Goal: Task Accomplishment & Management: Use online tool/utility

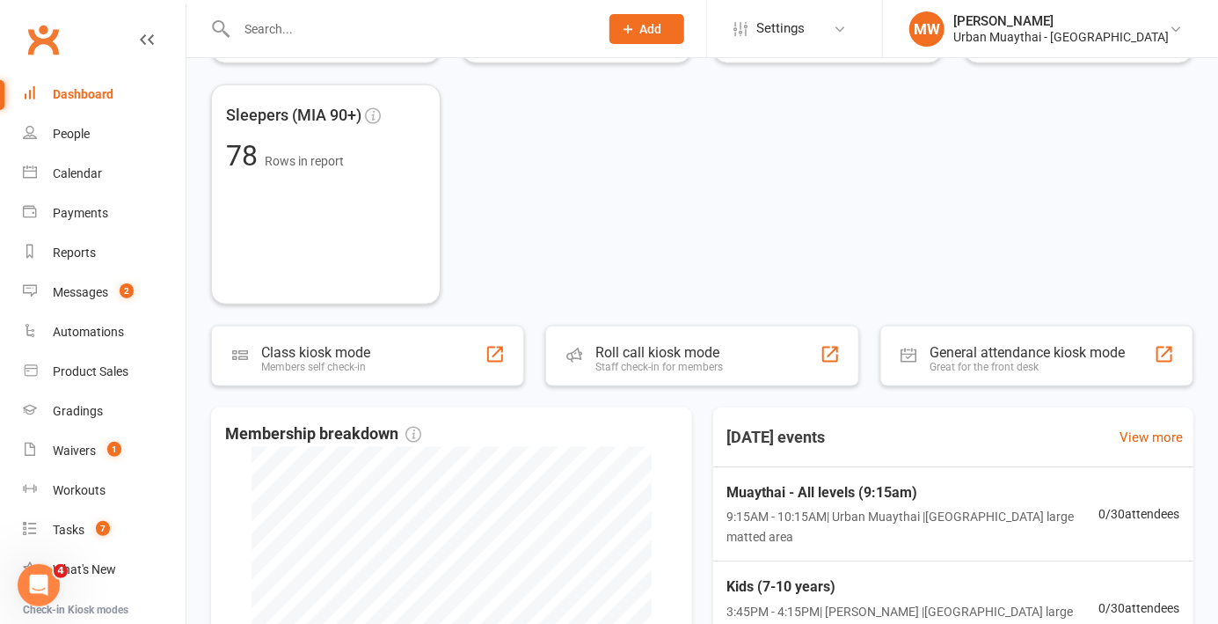
scroll to position [779, 0]
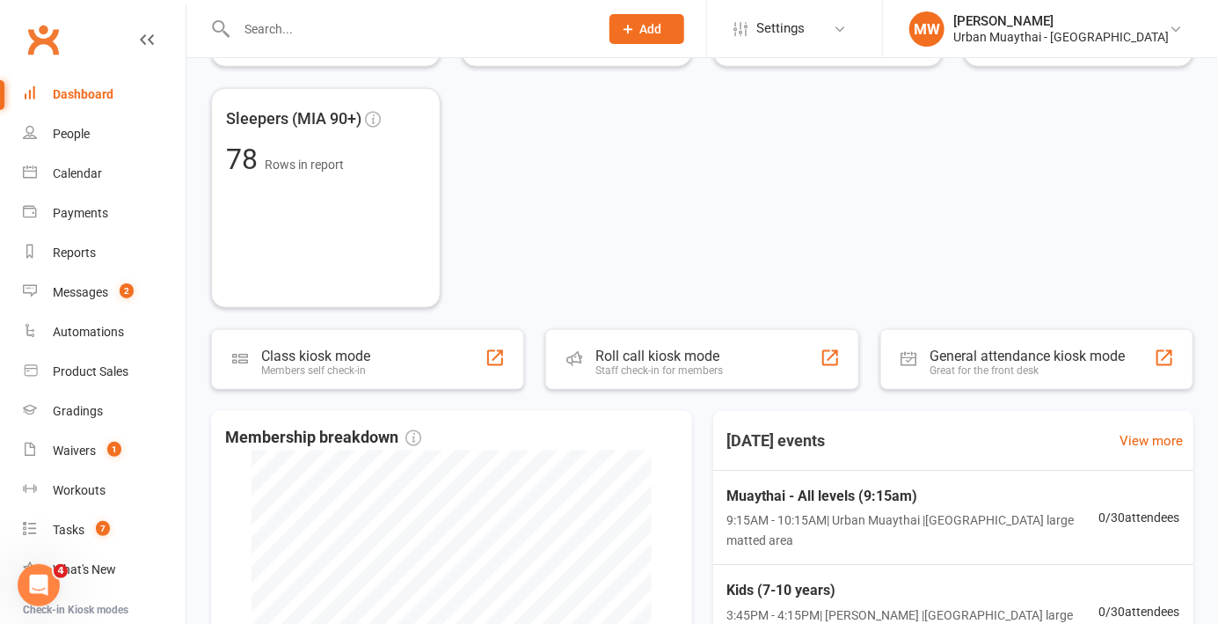
click at [740, 361] on div "Roll call kiosk mode Staff check-in for members" at bounding box center [701, 359] width 313 height 61
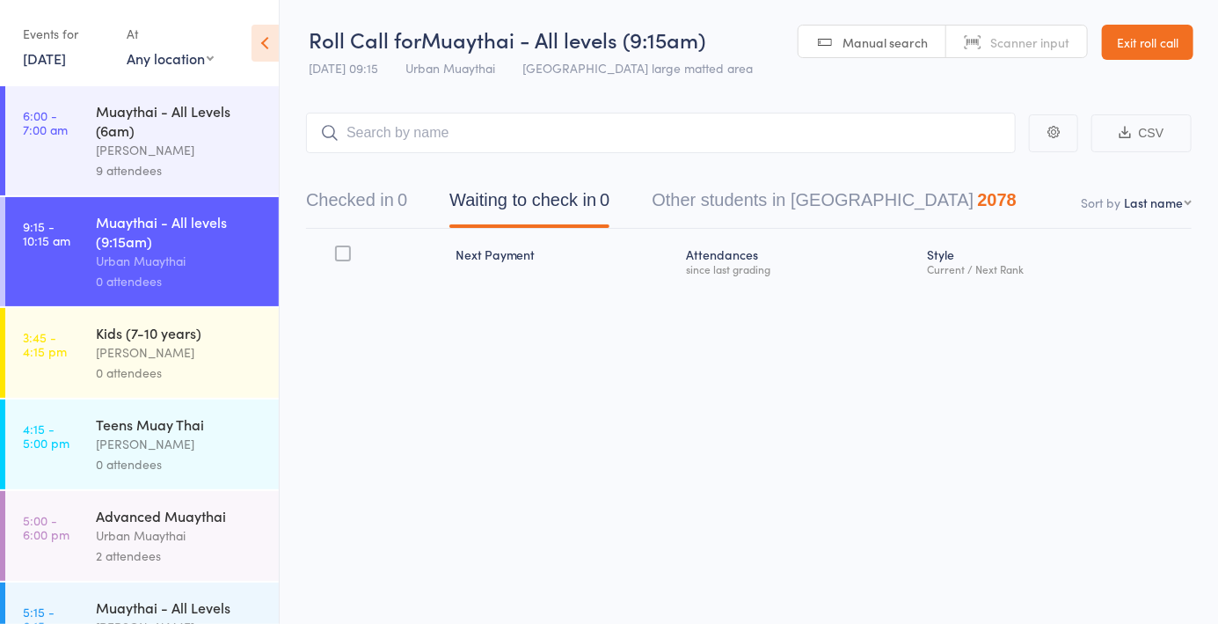
click at [1028, 50] on link "Scanner input" at bounding box center [1016, 42] width 141 height 33
type input "6003"
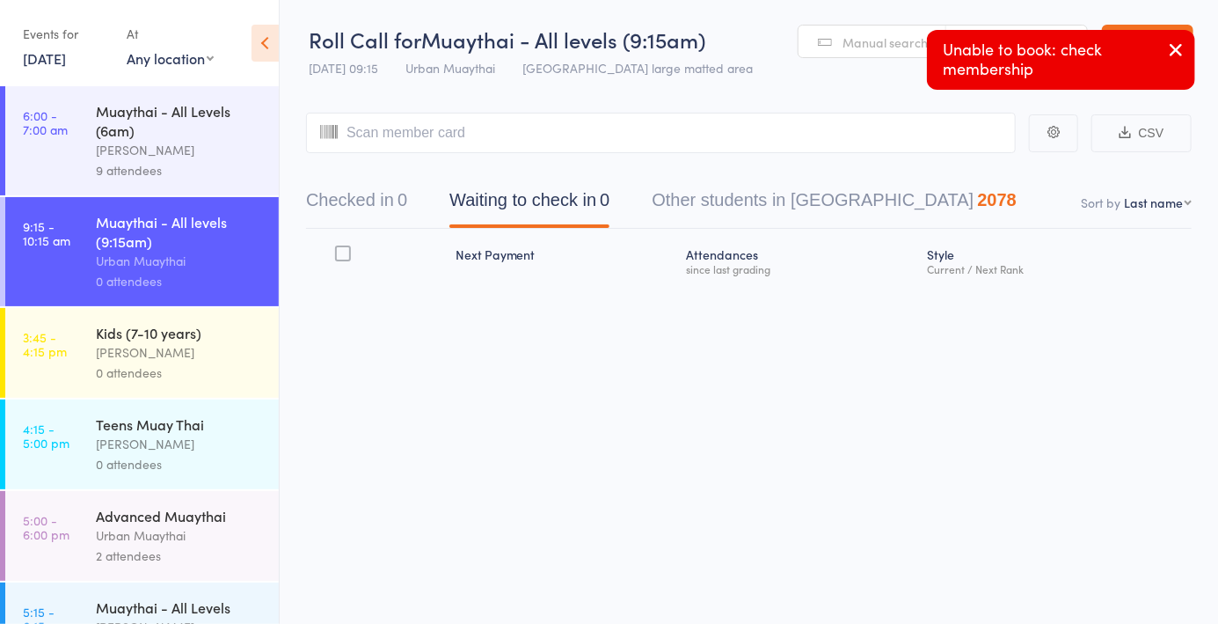
click at [1178, 57] on icon "button" at bounding box center [1175, 50] width 21 height 22
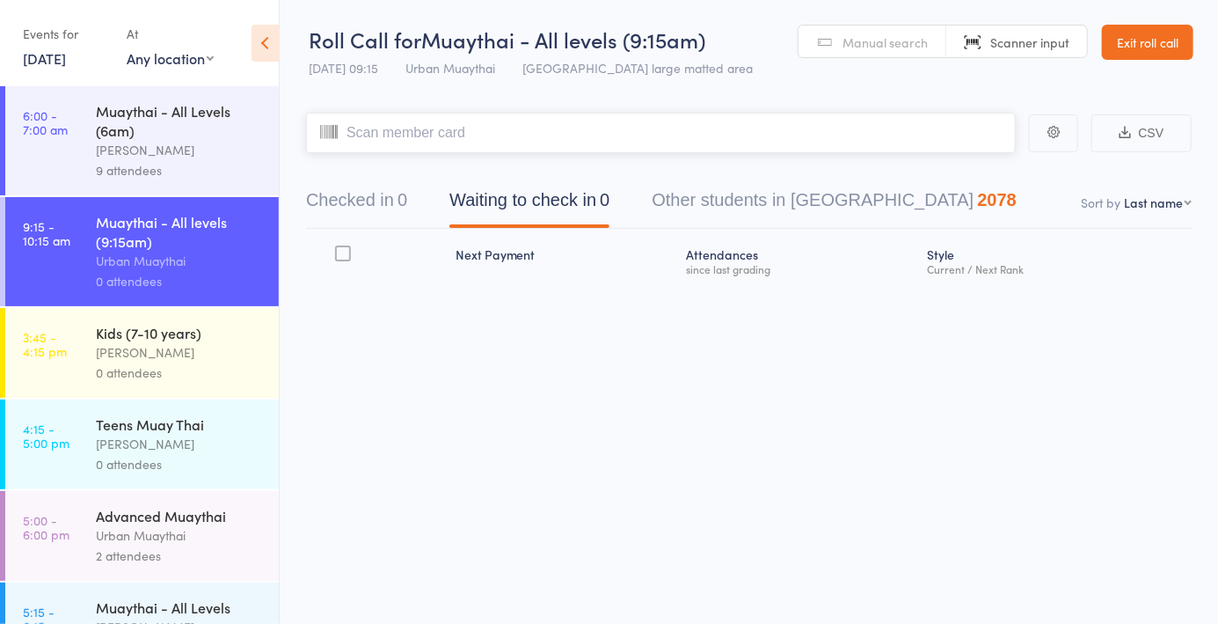
click at [894, 134] on input "search" at bounding box center [661, 133] width 710 height 40
click at [1033, 47] on span "Scanner input" at bounding box center [1029, 42] width 79 height 18
click at [886, 141] on input "search" at bounding box center [661, 133] width 710 height 40
click at [1037, 56] on link "Scanner input" at bounding box center [1016, 42] width 141 height 33
type input "6003"
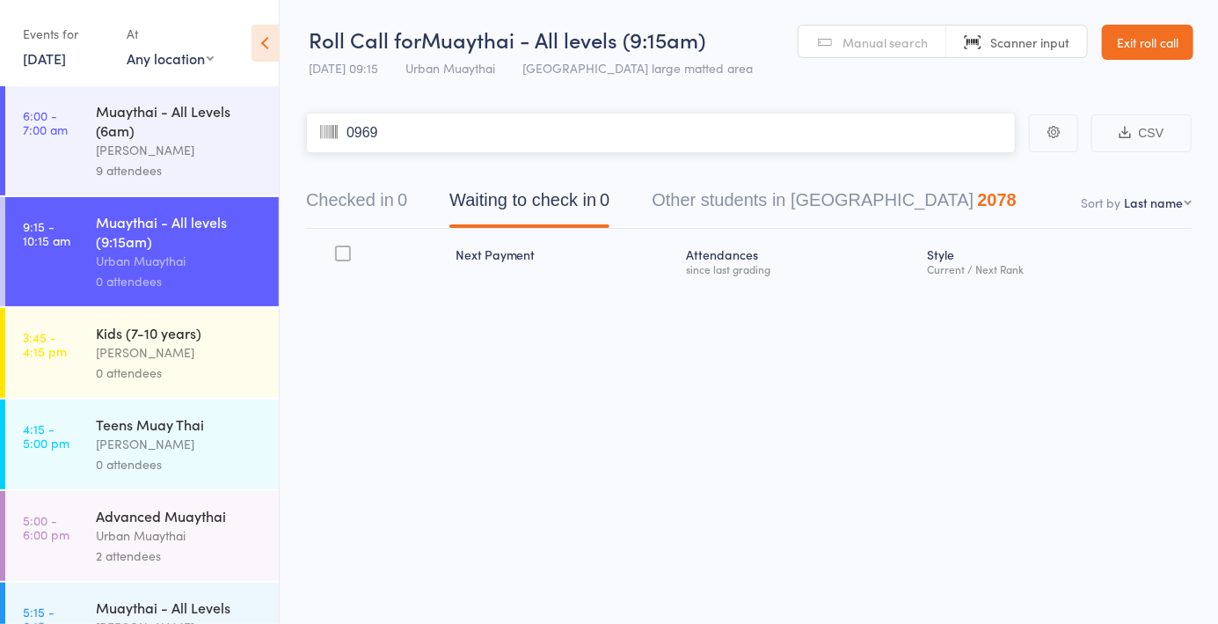
type input "0969"
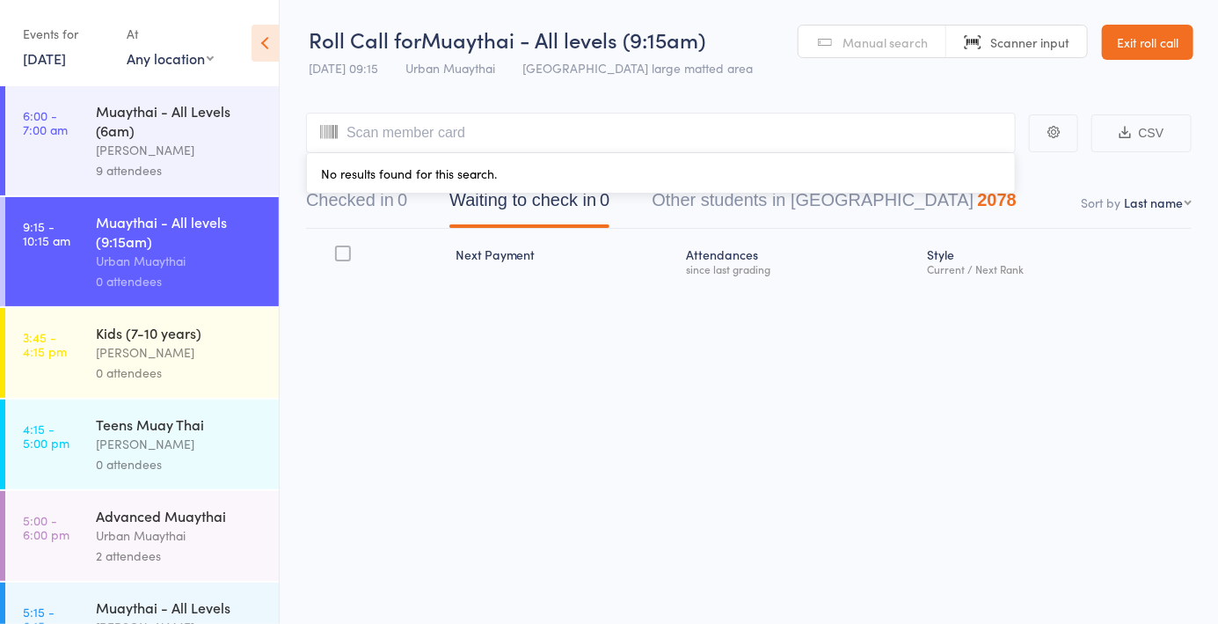
click at [1029, 30] on link "Scanner input" at bounding box center [1016, 42] width 141 height 33
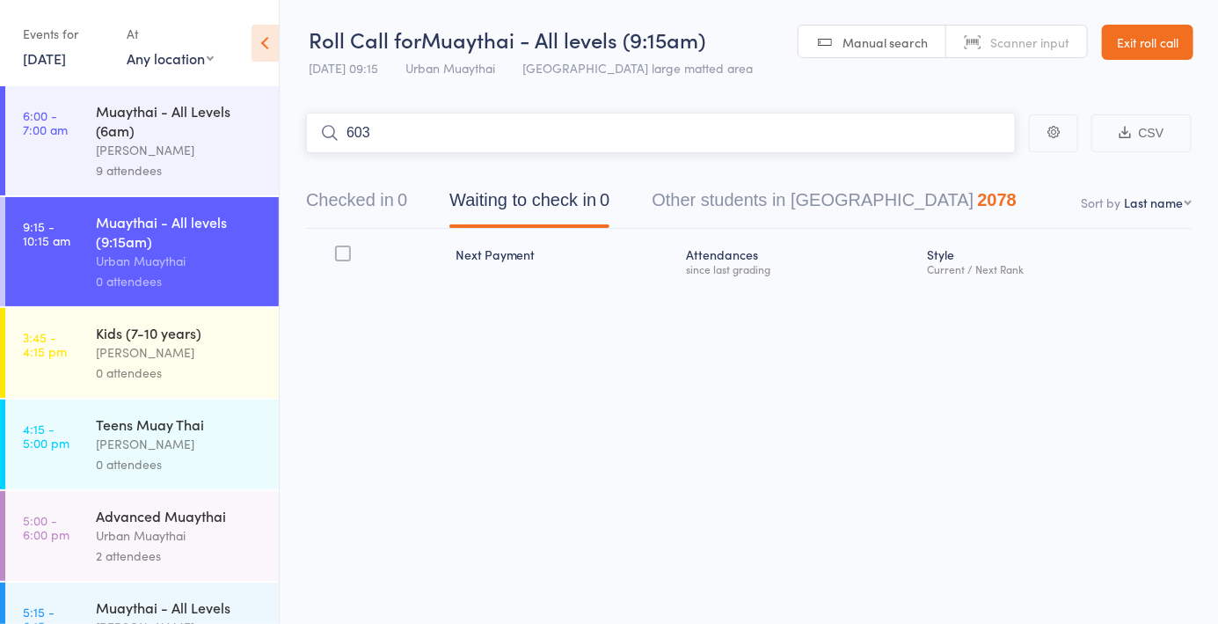
type input "6030"
click at [983, 180] on link "Drop in" at bounding box center [969, 170] width 57 height 27
click at [363, 211] on button "Checked in 0" at bounding box center [356, 204] width 101 height 47
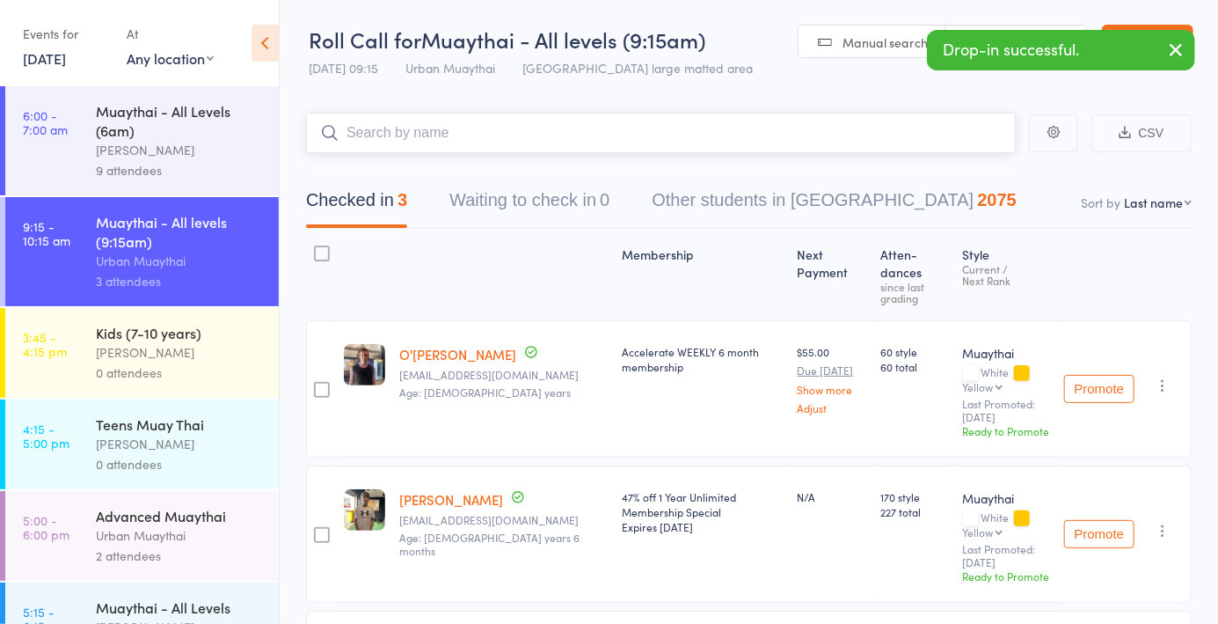
click at [1181, 211] on nav "Checked in 3 Waiting to check in 0 Other students in Muaythai 2075" at bounding box center [749, 204] width 928 height 47
click at [1165, 220] on nav "Checked in 3 Waiting to check in 0 Other students in Muaythai 2075" at bounding box center [749, 204] width 928 height 47
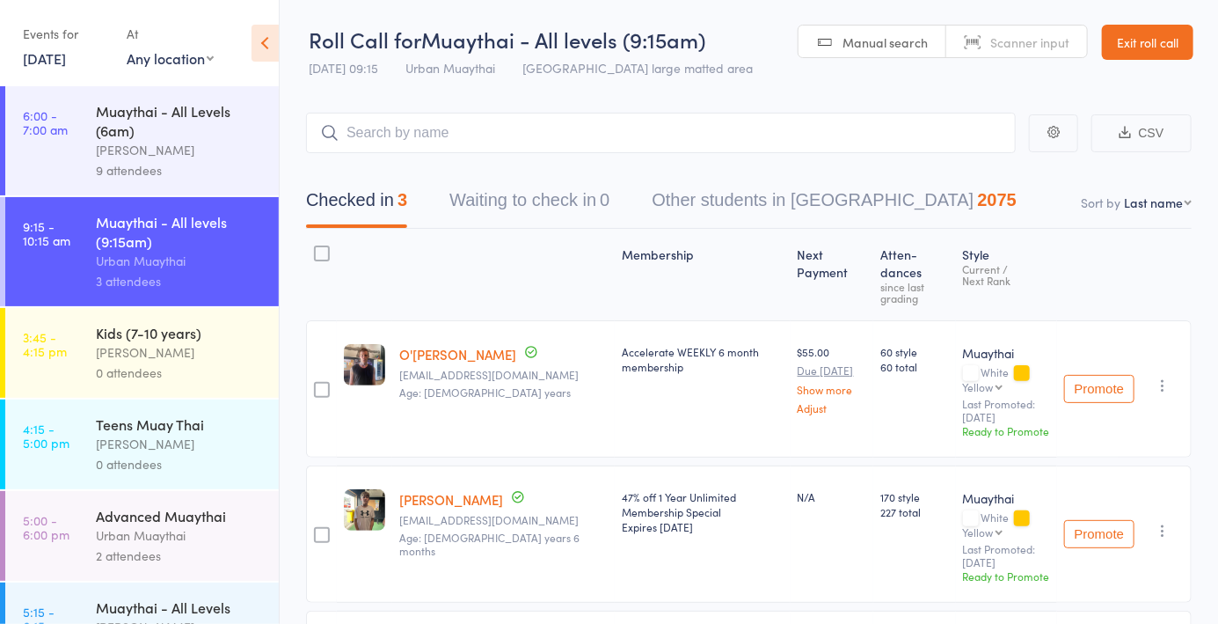
click at [1173, 209] on select "First name Last name Birthday today? Behind on payments? Check in time Next pay…" at bounding box center [1158, 202] width 68 height 18
select select "4"
click at [1124, 193] on select "First name Last name Birthday today? Behind on payments? Check in time Next pay…" at bounding box center [1158, 202] width 68 height 18
click at [1054, 47] on span "Scanner input" at bounding box center [1029, 42] width 79 height 18
type input "5988"
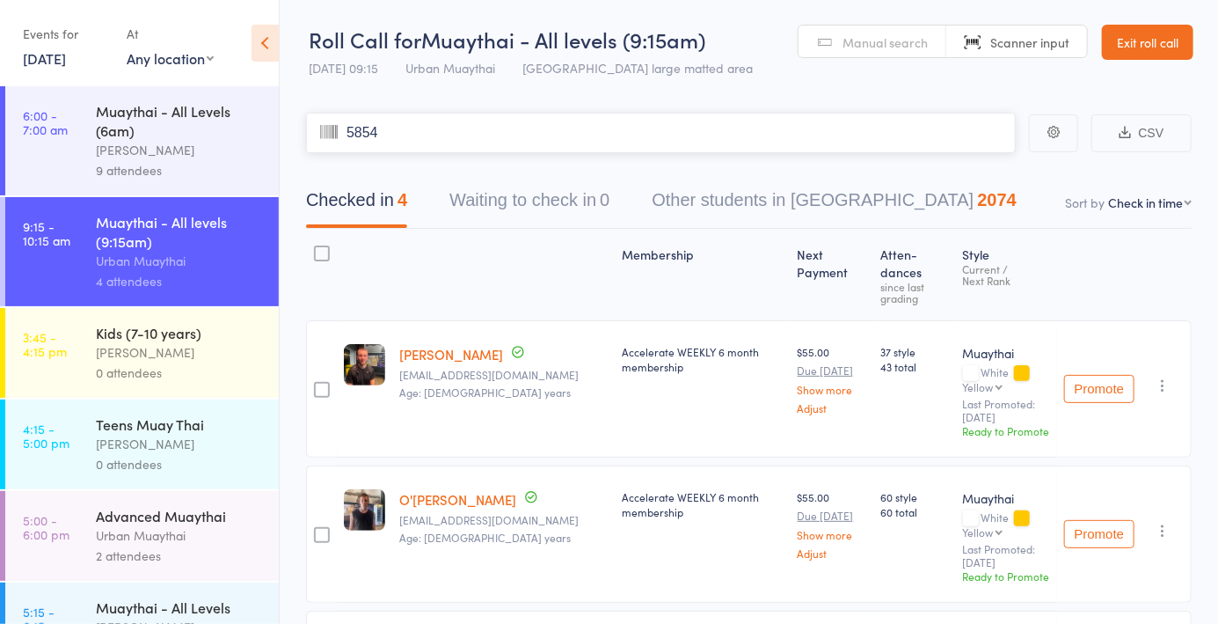
type input "5854"
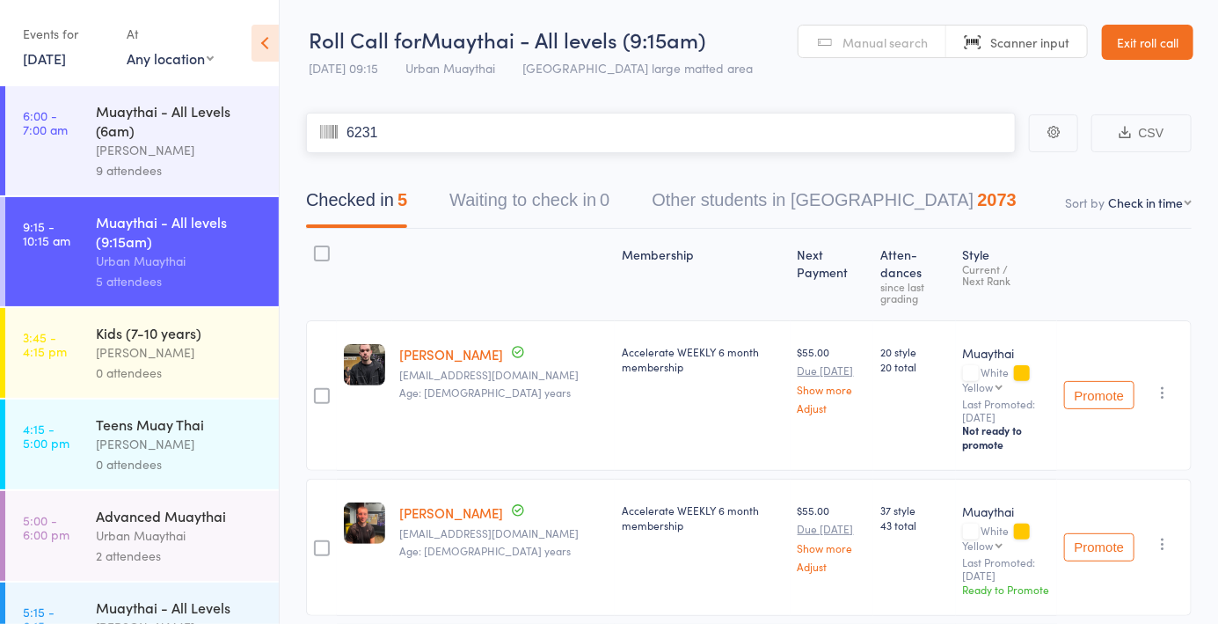
type input "6231"
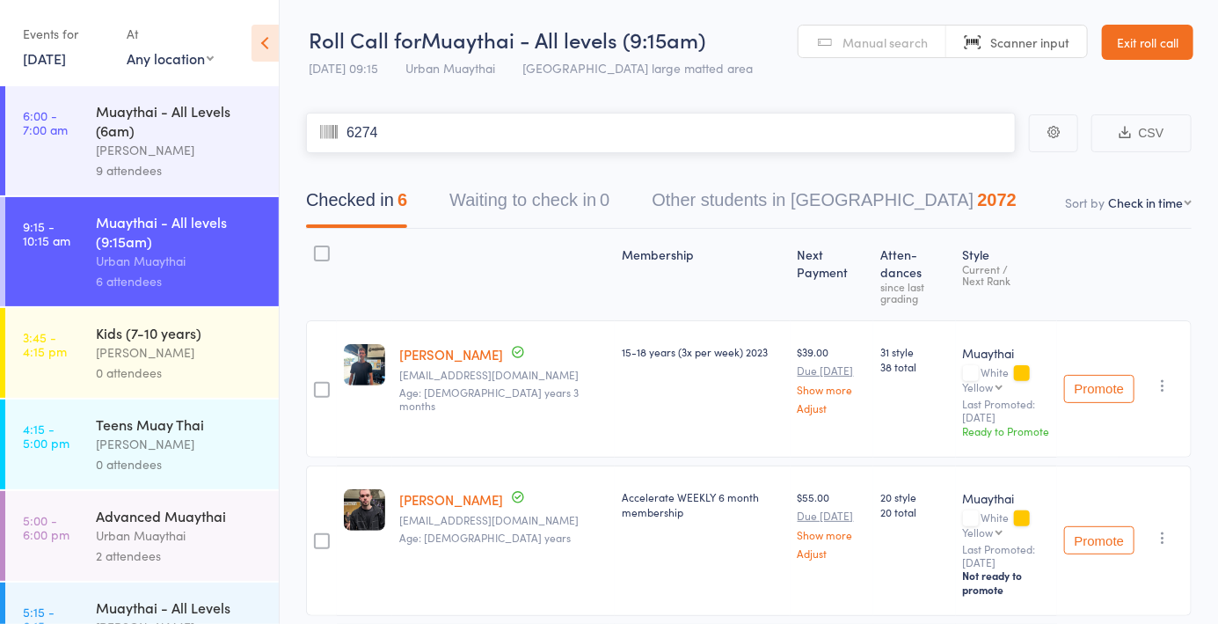
type input "6274"
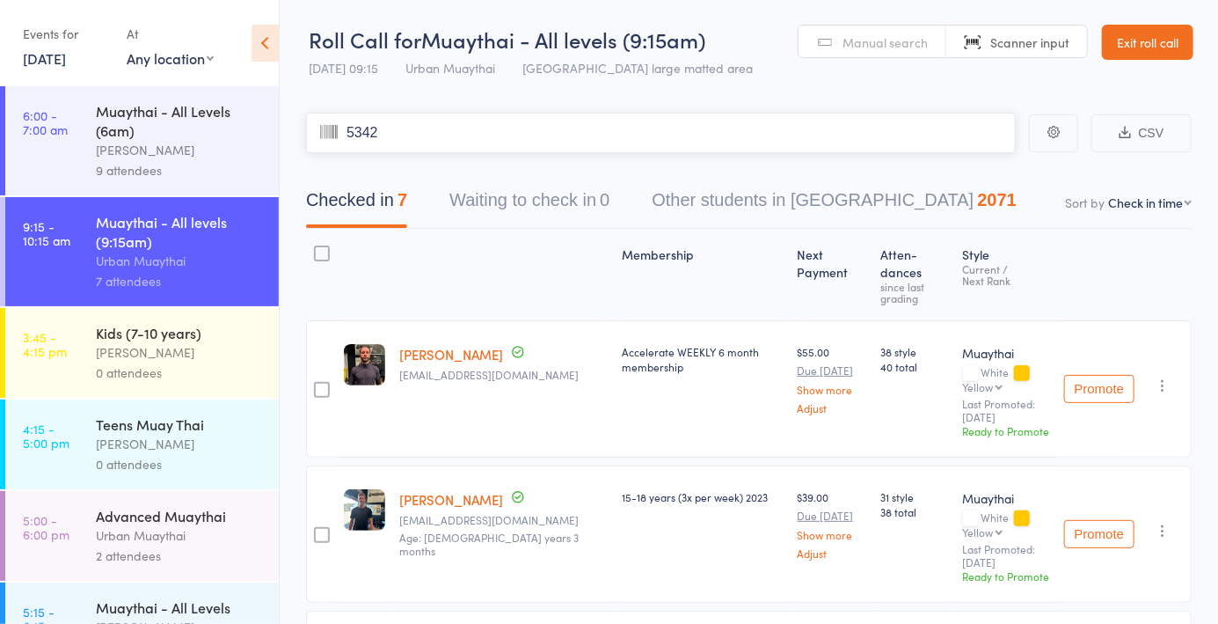
type input "5342"
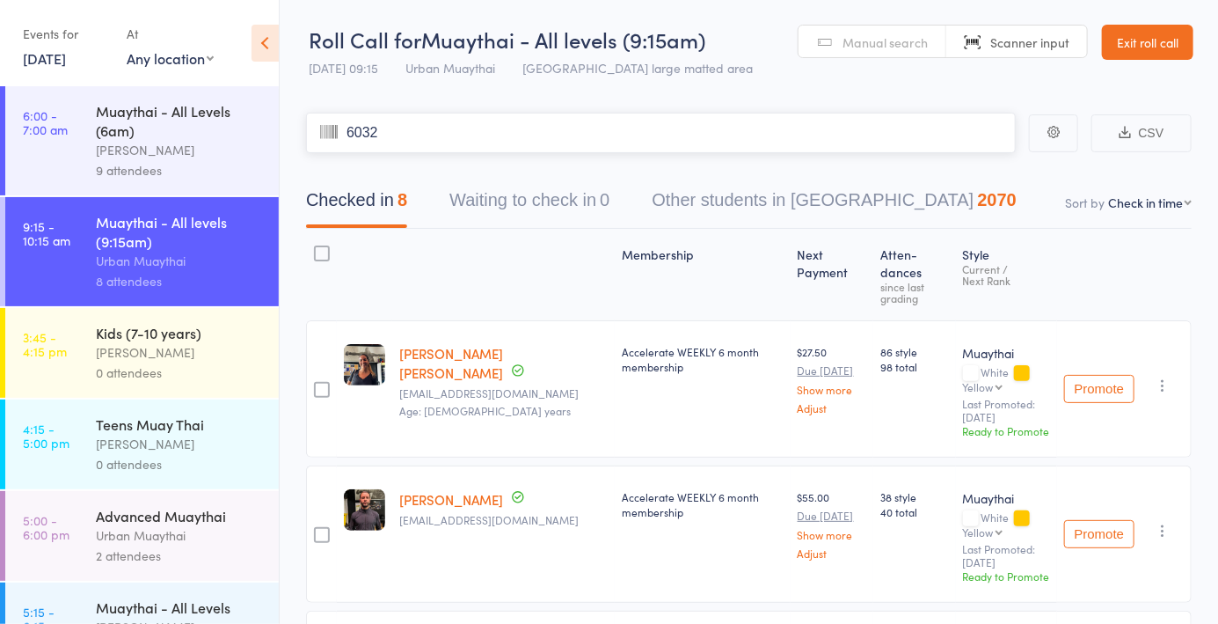
type input "6032"
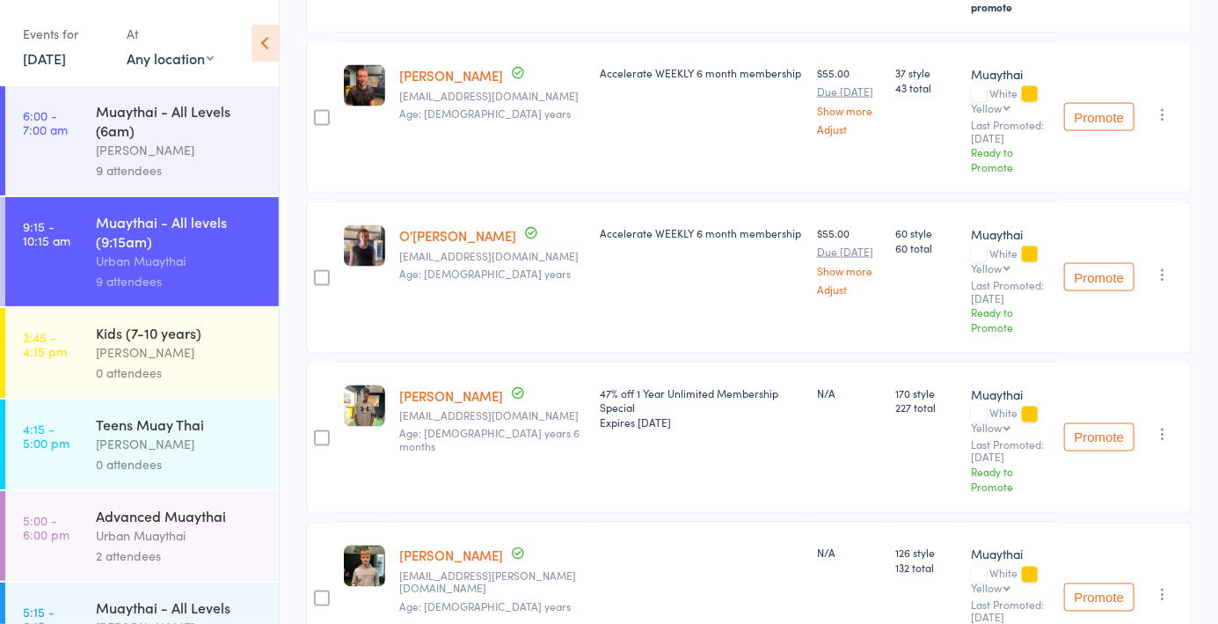
click at [730, 112] on div "Accelerate WEEKLY 6 month membership" at bounding box center [701, 117] width 217 height 152
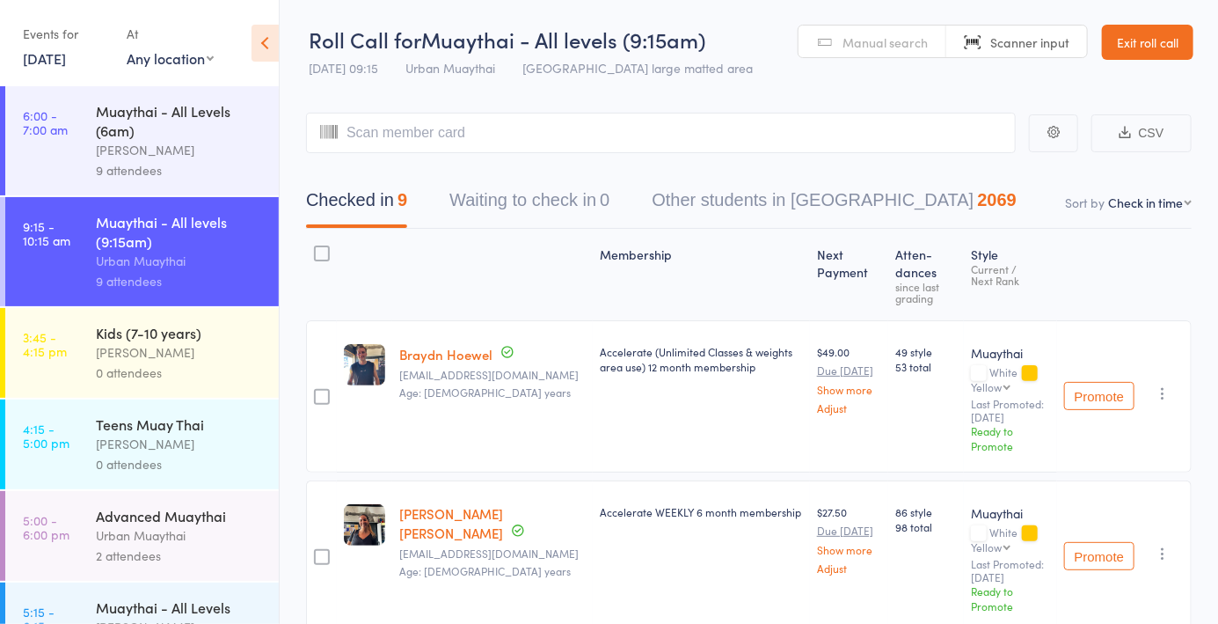
click at [507, 141] on input "search" at bounding box center [661, 133] width 710 height 40
type input "5598"
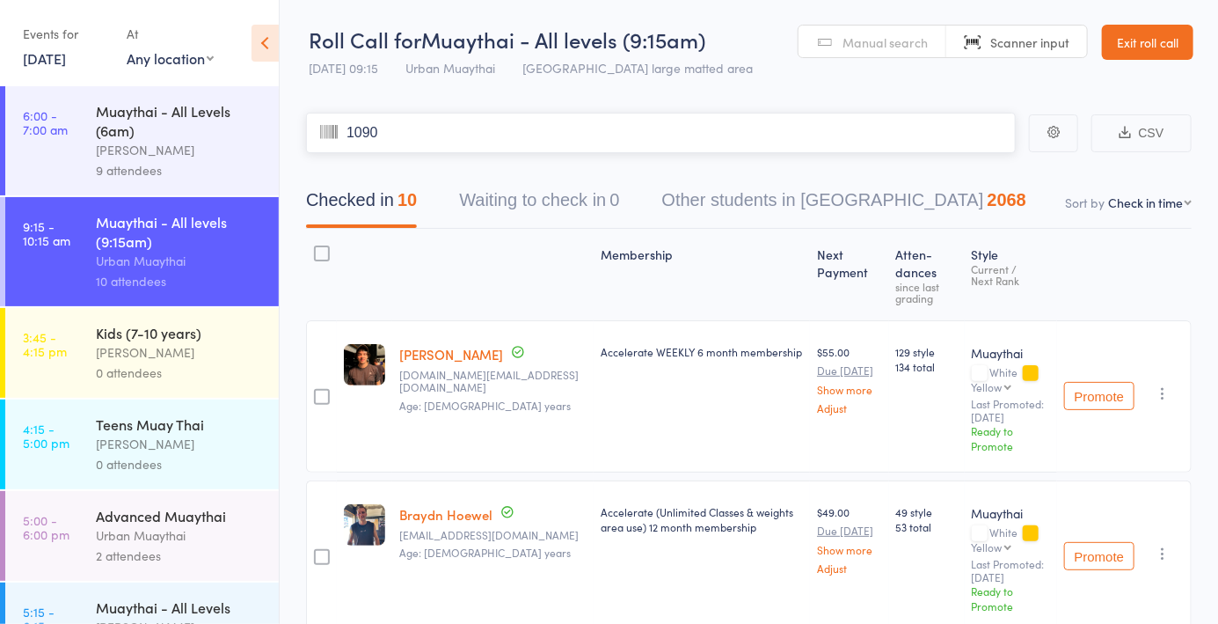
type input "1090"
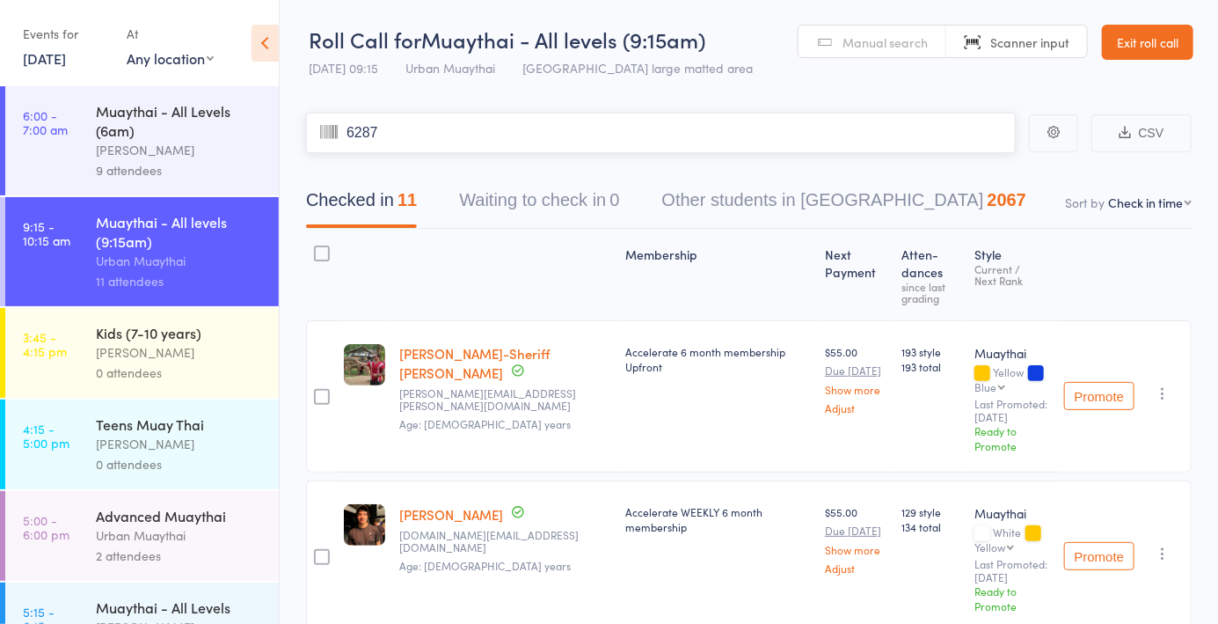
type input "6287"
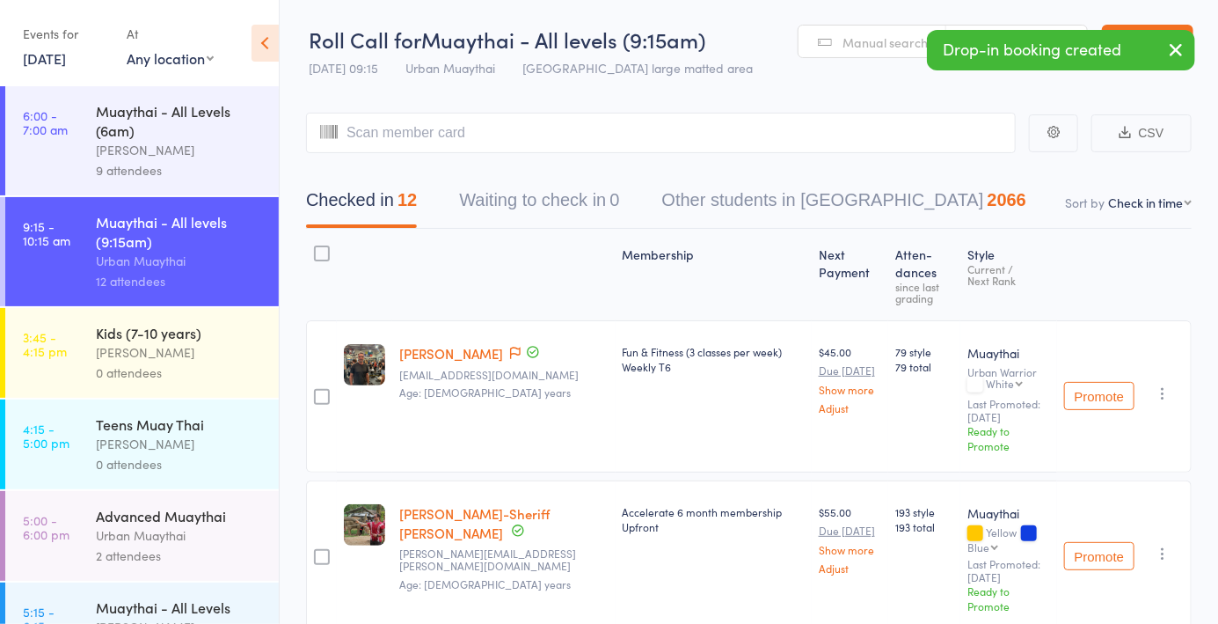
click at [510, 359] on span at bounding box center [515, 354] width 11 height 18
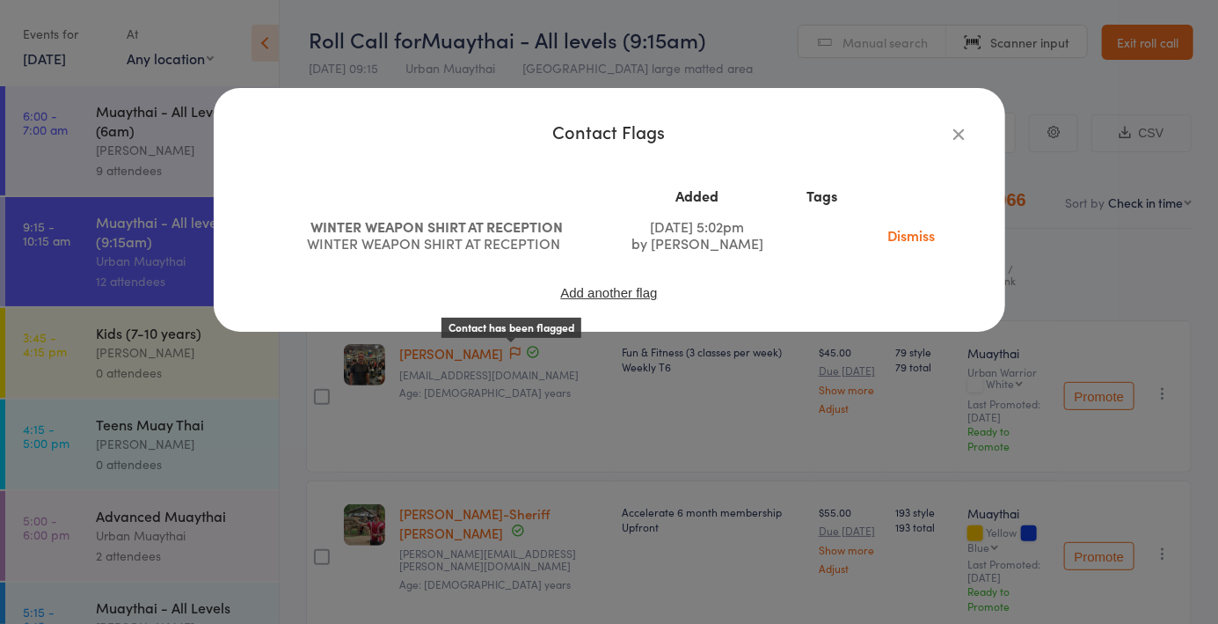
click at [962, 134] on icon "button" at bounding box center [959, 133] width 19 height 19
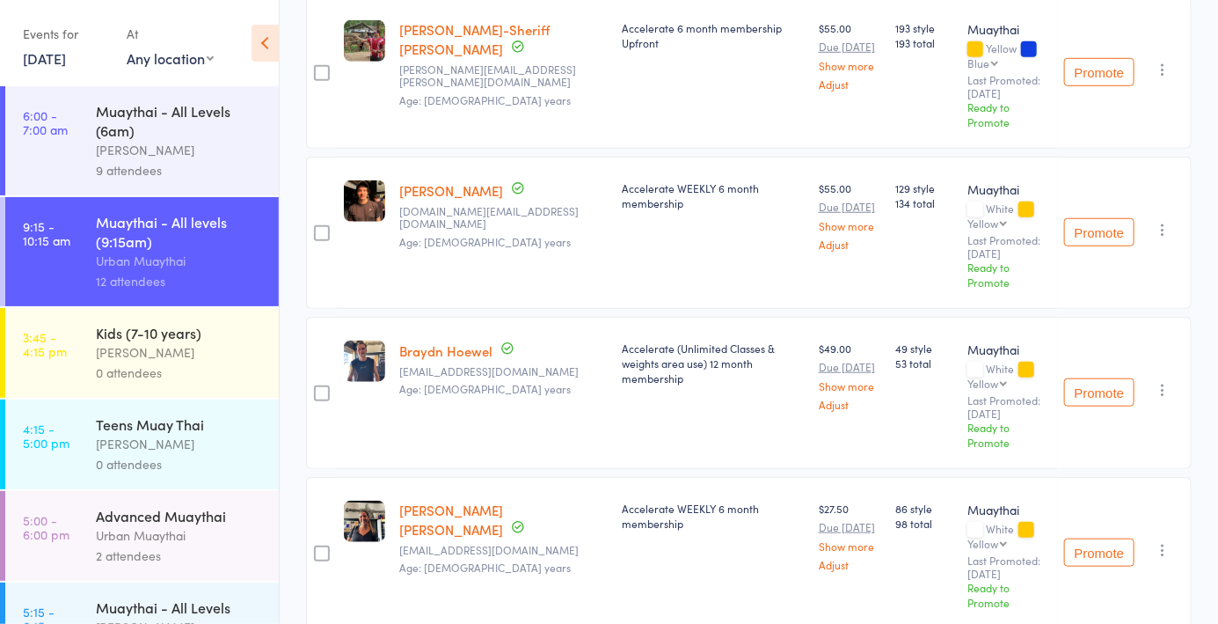
scroll to position [490, 0]
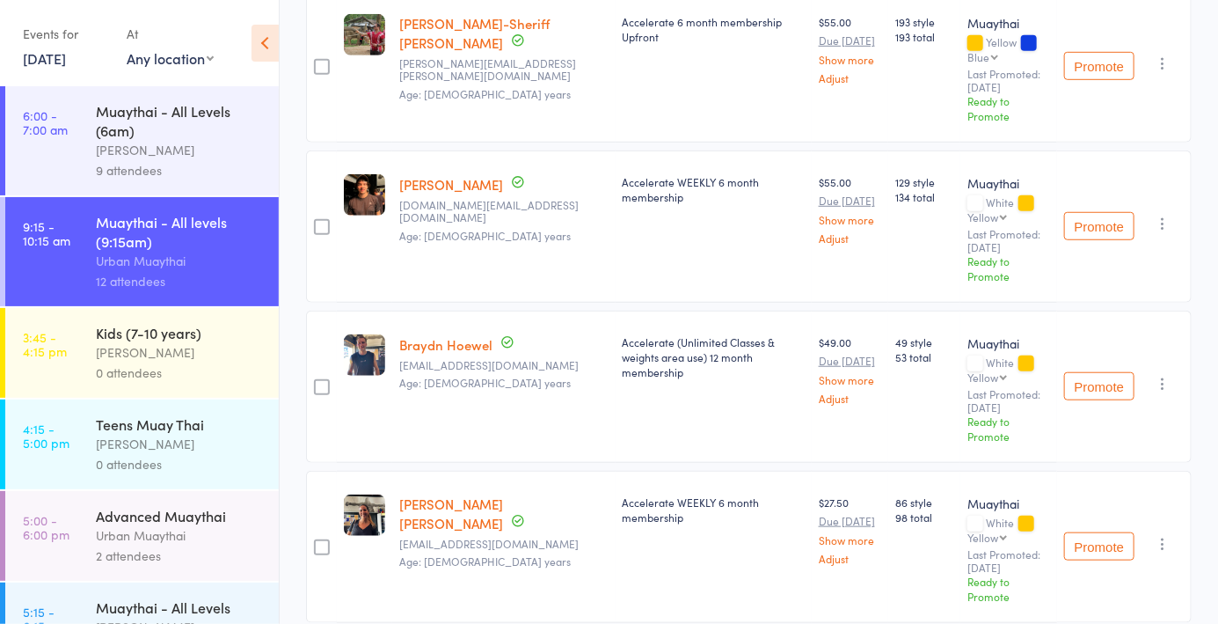
click at [437, 335] on link "Braydn Hoewel" at bounding box center [445, 344] width 93 height 18
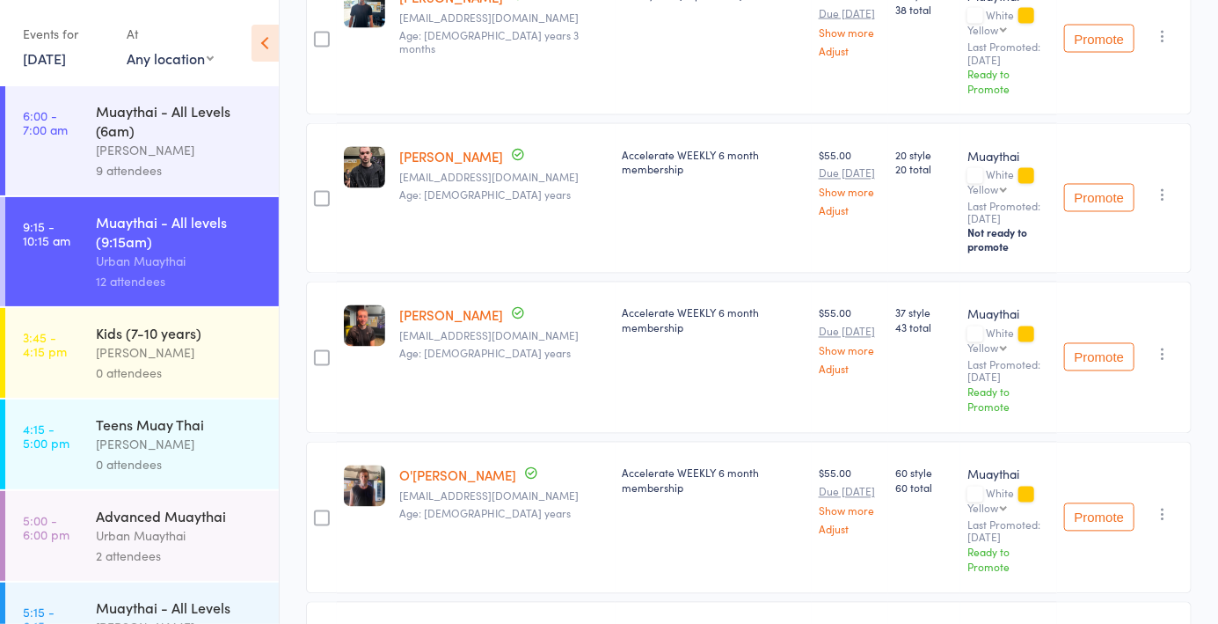
scroll to position [1322, 0]
